Goal: Information Seeking & Learning: Learn about a topic

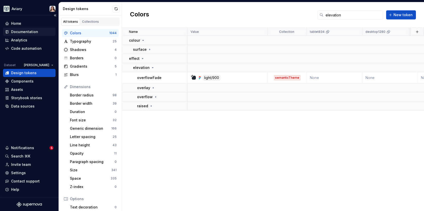
click at [28, 33] on div "Documentation" at bounding box center [24, 31] width 27 height 5
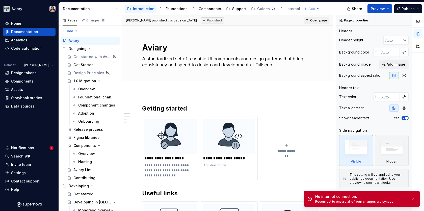
type textarea "*"
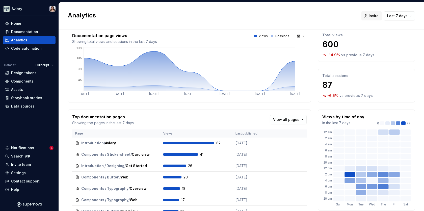
scroll to position [1, 0]
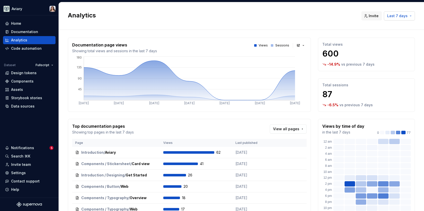
click at [403, 16] on span "Last 7 days" at bounding box center [397, 15] width 20 height 5
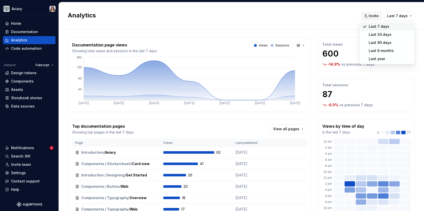
click at [319, 11] on html "Aviary Home Documentation Analytics Code automation Dataset Fullscript Design t…" at bounding box center [212, 105] width 424 height 211
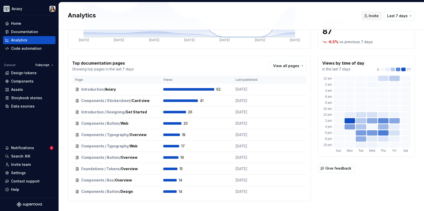
scroll to position [61, 0]
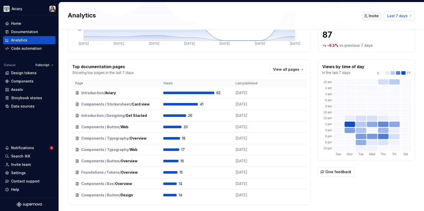
click at [393, 17] on span "Last 7 days" at bounding box center [397, 15] width 20 height 5
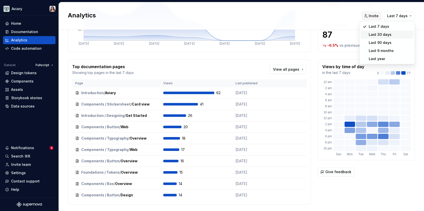
click at [383, 34] on div "Last 30 days" at bounding box center [380, 34] width 23 height 5
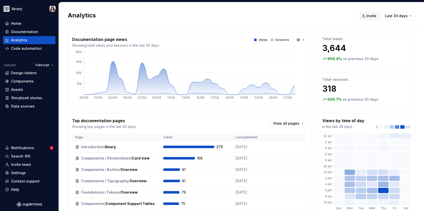
scroll to position [5, 0]
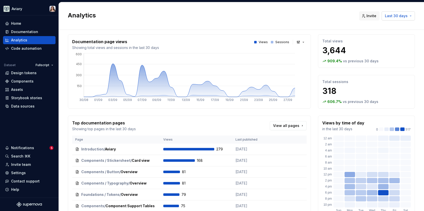
click at [395, 17] on span "Last 30 days" at bounding box center [396, 15] width 23 height 5
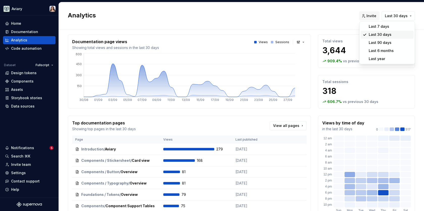
click at [384, 28] on div "Last 7 days" at bounding box center [379, 26] width 20 height 5
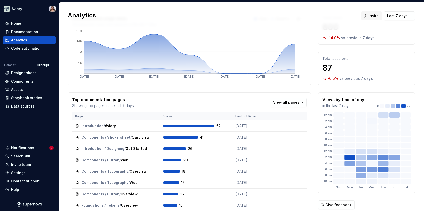
scroll to position [29, 0]
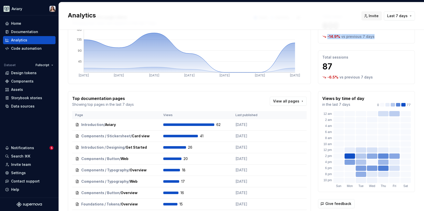
drag, startPoint x: 328, startPoint y: 36, endPoint x: 386, endPoint y: 34, distance: 58.4
click at [386, 34] on div "-14.9 % vs previous 7 days" at bounding box center [367, 36] width 88 height 5
copy div "-14.9 % vs previous 7 days"
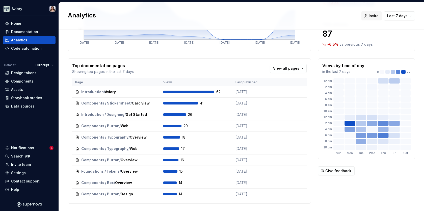
scroll to position [62, 0]
click at [343, 39] on div "Total sessions 87 -6.5 % vs previous 7 days" at bounding box center [366, 34] width 97 height 34
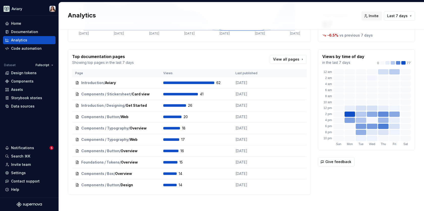
scroll to position [73, 0]
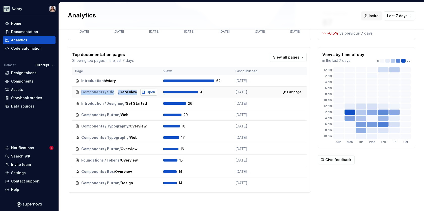
drag, startPoint x: 72, startPoint y: 91, endPoint x: 149, endPoint y: 88, distance: 76.8
click at [149, 88] on td "Components / Stickersheet / Card view Open" at bounding box center [116, 92] width 88 height 11
copy div "Components / Stickersheet / Card view Open"
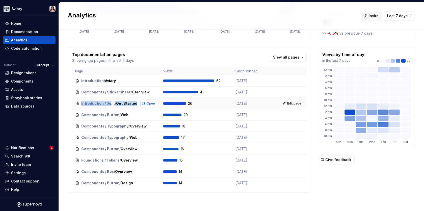
drag, startPoint x: 79, startPoint y: 102, endPoint x: 156, endPoint y: 101, distance: 76.5
click at [156, 101] on div "Introduction / Designing / Get Started Open" at bounding box center [116, 103] width 82 height 7
copy div "Introduction / Designing / Get Started Open"
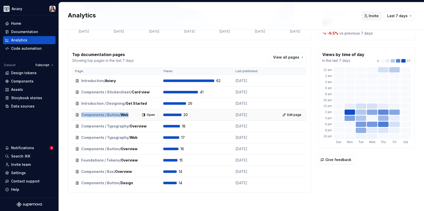
drag, startPoint x: 74, startPoint y: 113, endPoint x: 130, endPoint y: 112, distance: 55.8
click at [130, 112] on td "Components / Button / Web Open" at bounding box center [116, 114] width 88 height 11
copy div "Components / Button / Web"
click at [353, 190] on div "Total views 600 -14.9 % vs previous 7 days Total sessions 87 -6.5 % vs previous…" at bounding box center [366, 79] width 97 height 227
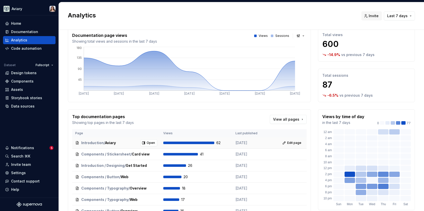
scroll to position [0, 0]
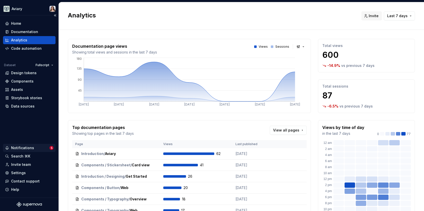
click at [27, 147] on div "Notifications" at bounding box center [22, 147] width 23 height 5
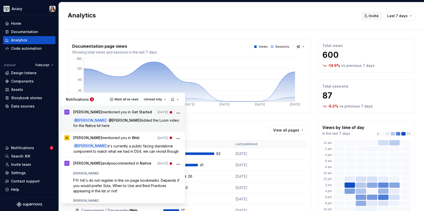
click at [141, 125] on p "@ Brittany Hogg @ Thomas Le Added the Loom video for the Native kit here" at bounding box center [127, 123] width 109 height 11
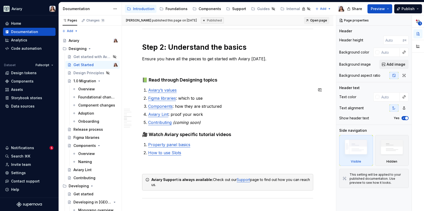
scroll to position [321, 0]
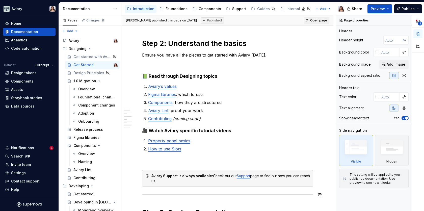
type textarea "*"
click at [23, 39] on div "Analytics" at bounding box center [19, 40] width 16 height 5
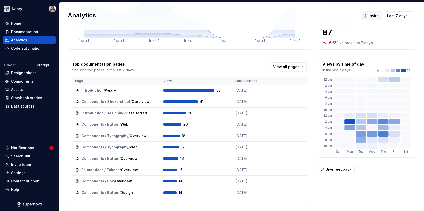
scroll to position [72, 0]
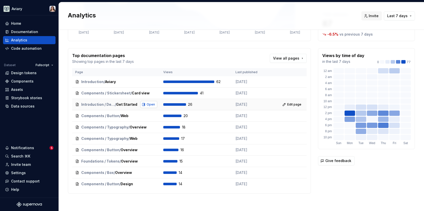
click at [150, 104] on span "Open" at bounding box center [151, 105] width 8 height 4
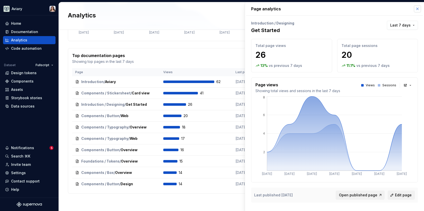
click at [417, 9] on button "button" at bounding box center [417, 8] width 7 height 7
